Goal: Contribute content

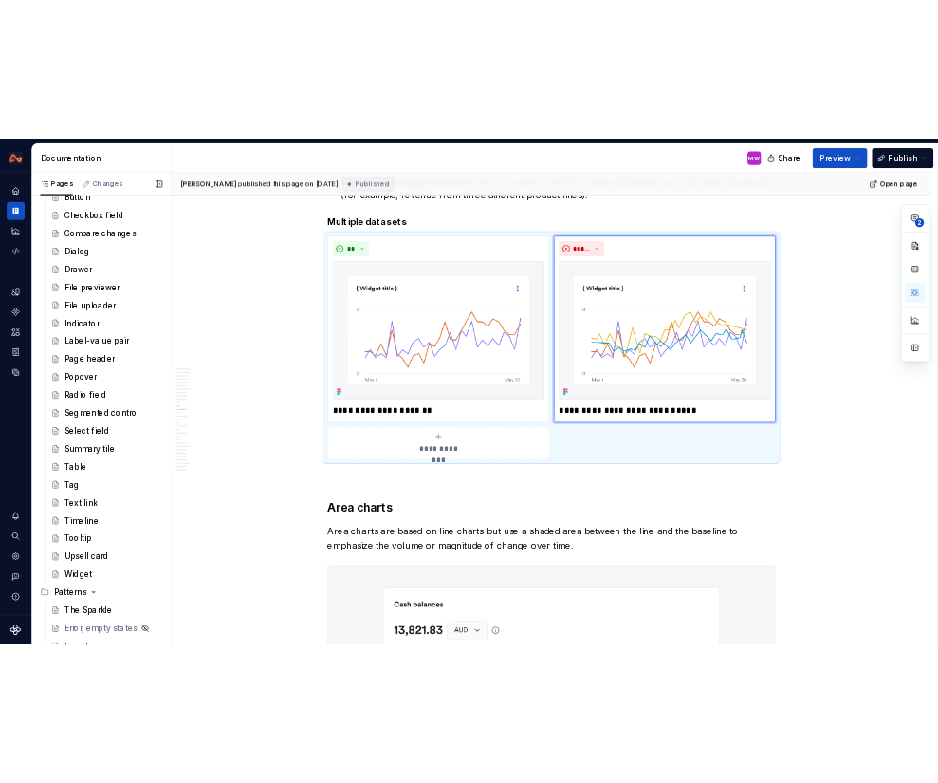
scroll to position [712, 0]
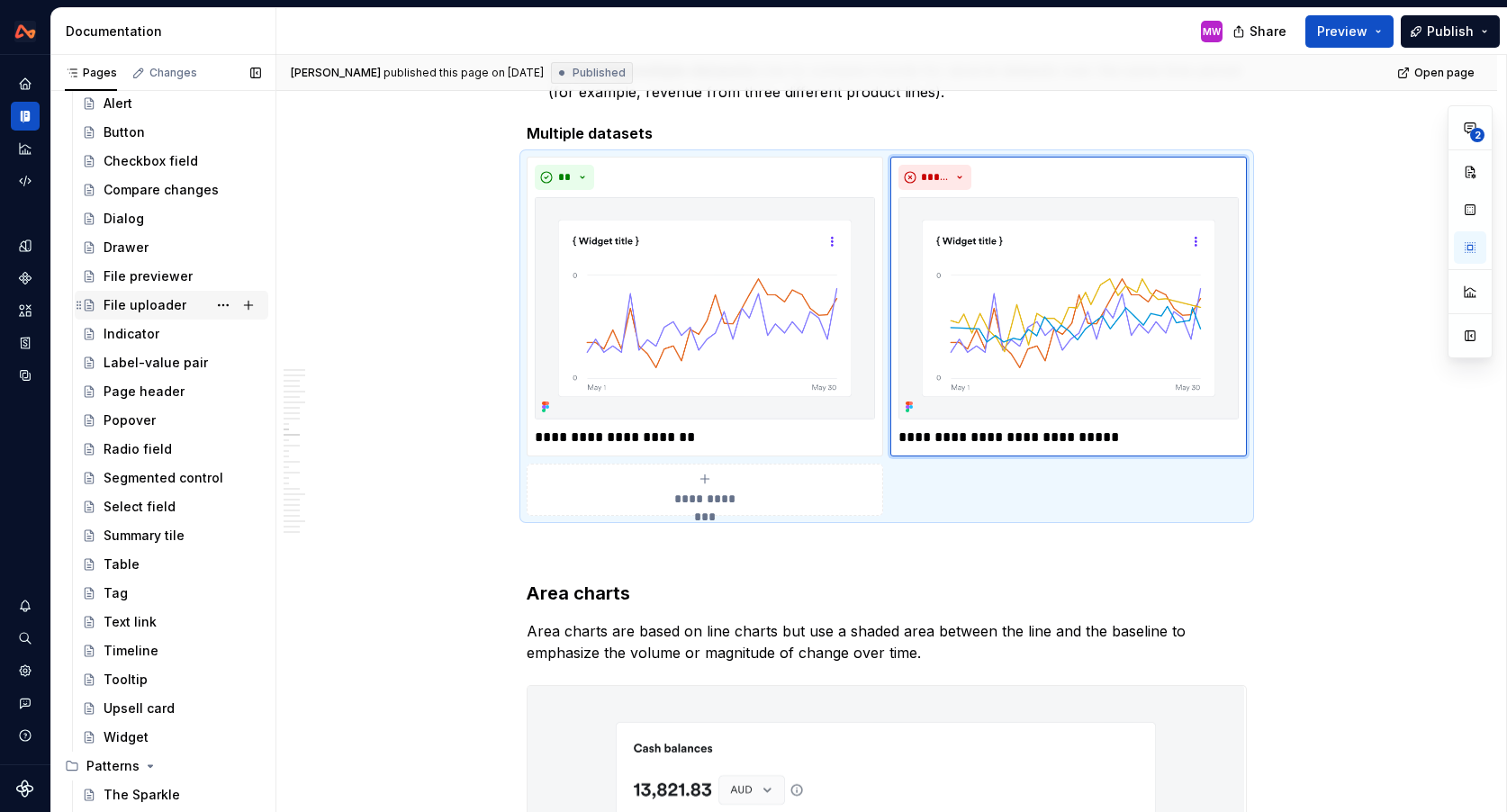
click at [152, 298] on div "File uploader" at bounding box center [144, 304] width 83 height 18
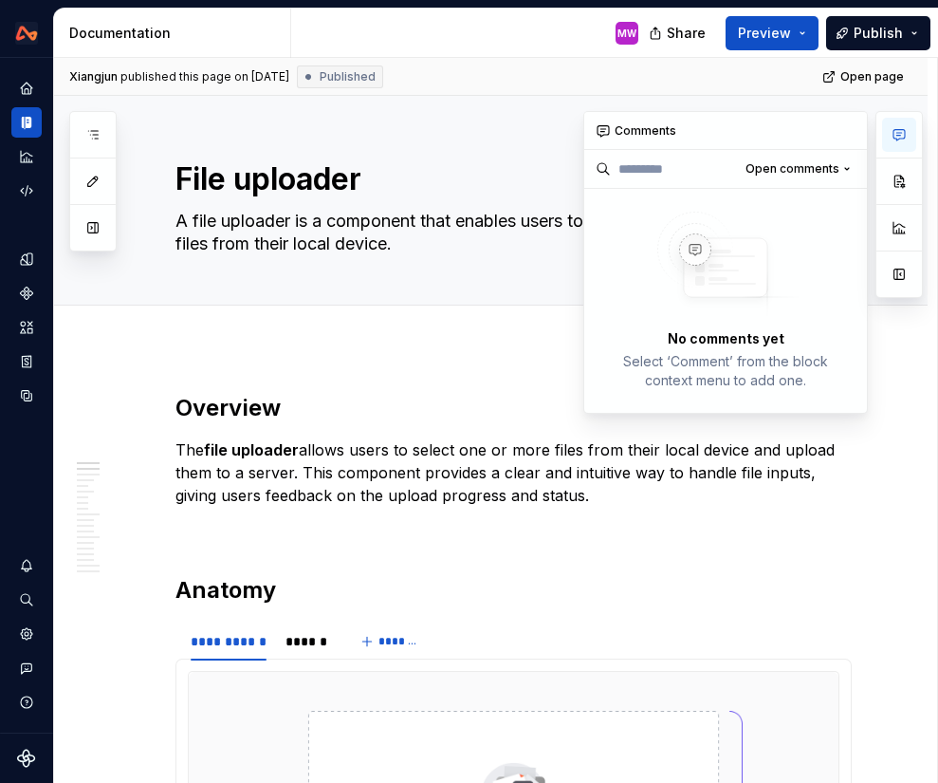
click at [885, 127] on button "button" at bounding box center [899, 135] width 34 height 34
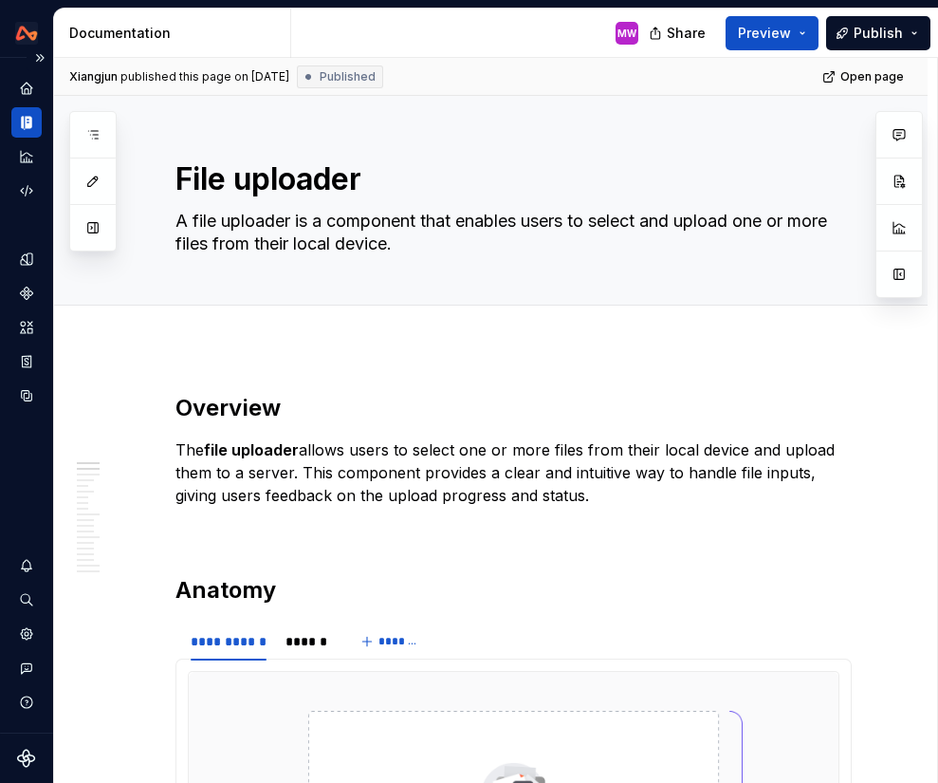
click at [19, 122] on icon "Documentation" at bounding box center [26, 122] width 17 height 17
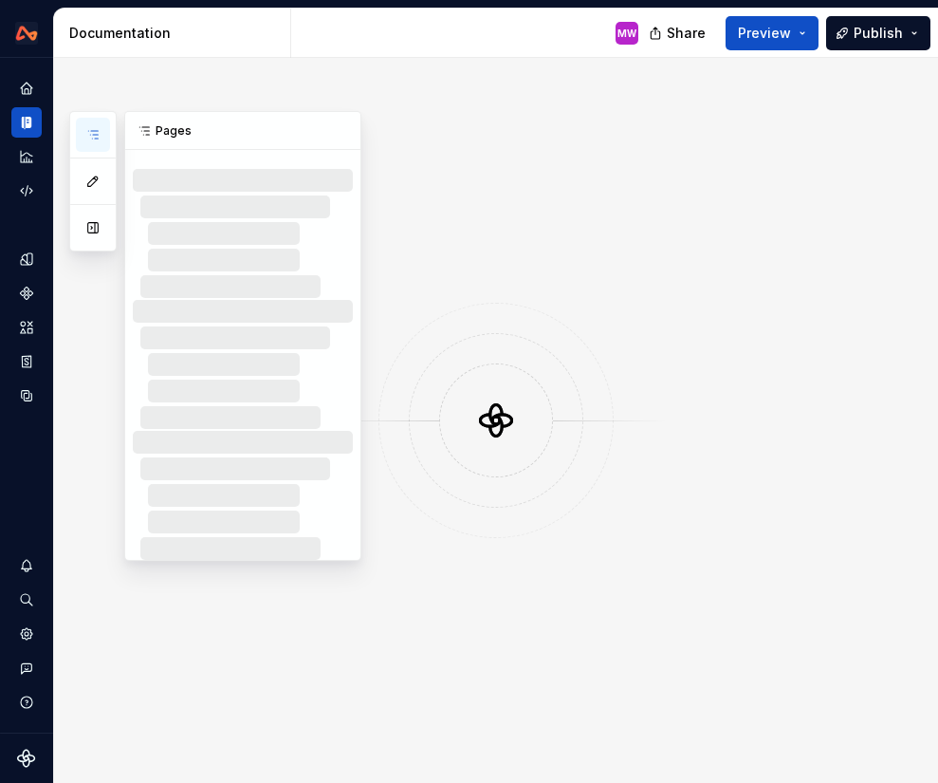
type textarea "*"
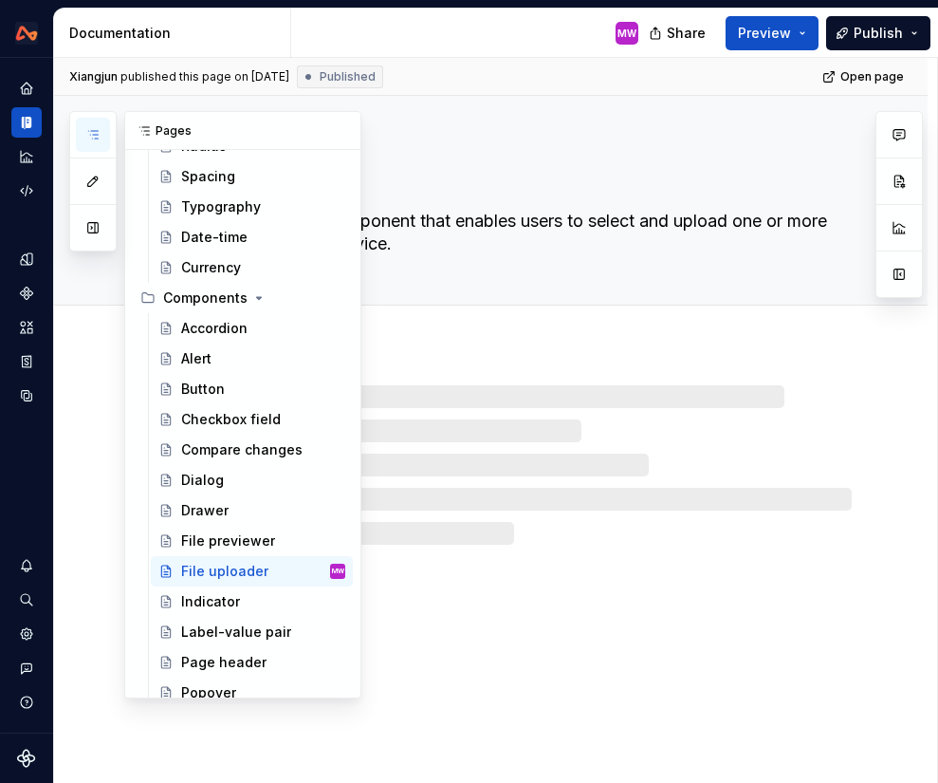
scroll to position [635, 0]
